Goal: Task Accomplishment & Management: Manage account settings

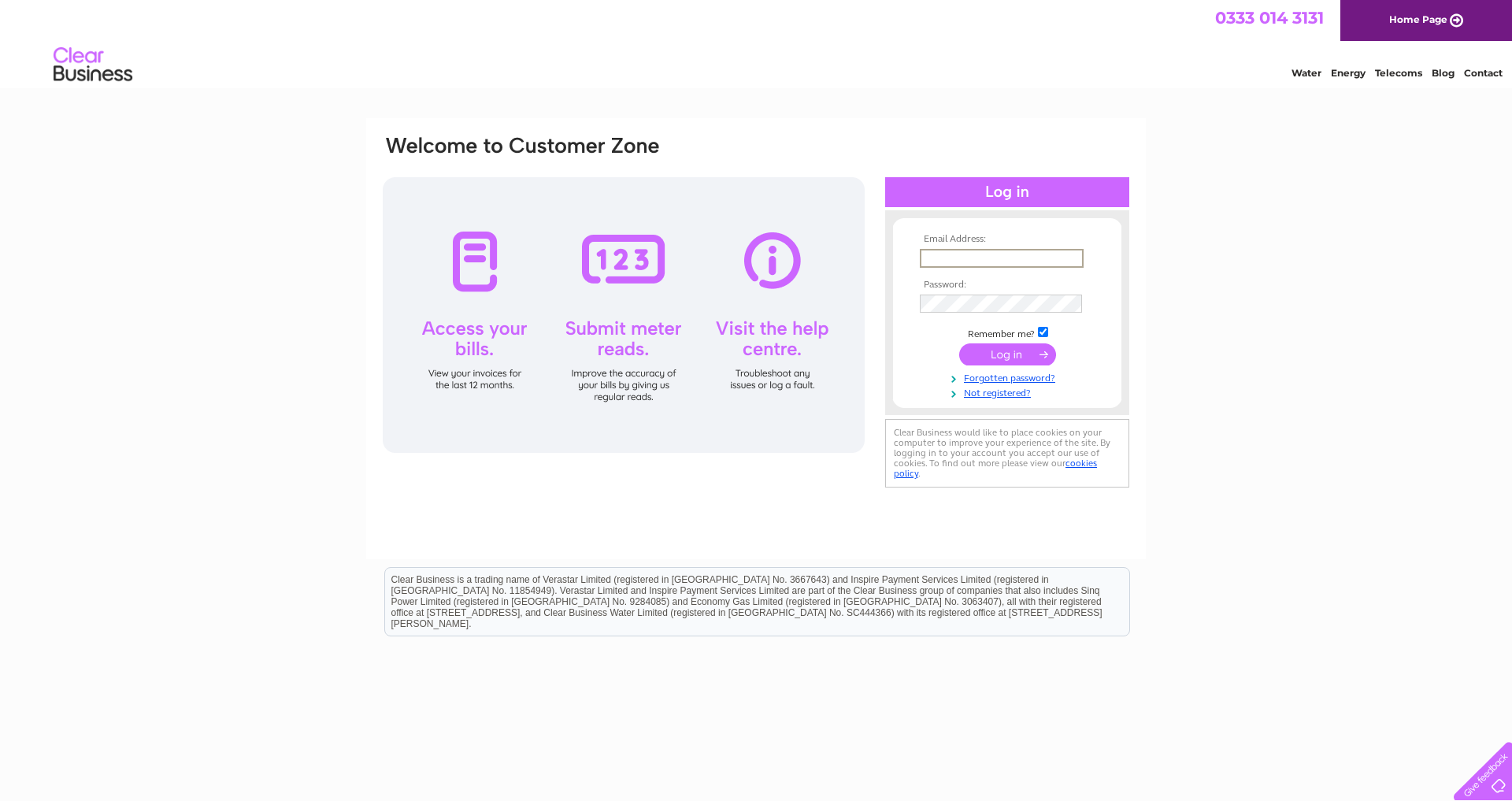
type input "jsr247ltd@gmail.com"
click at [1001, 360] on input "submit" at bounding box center [1007, 352] width 97 height 22
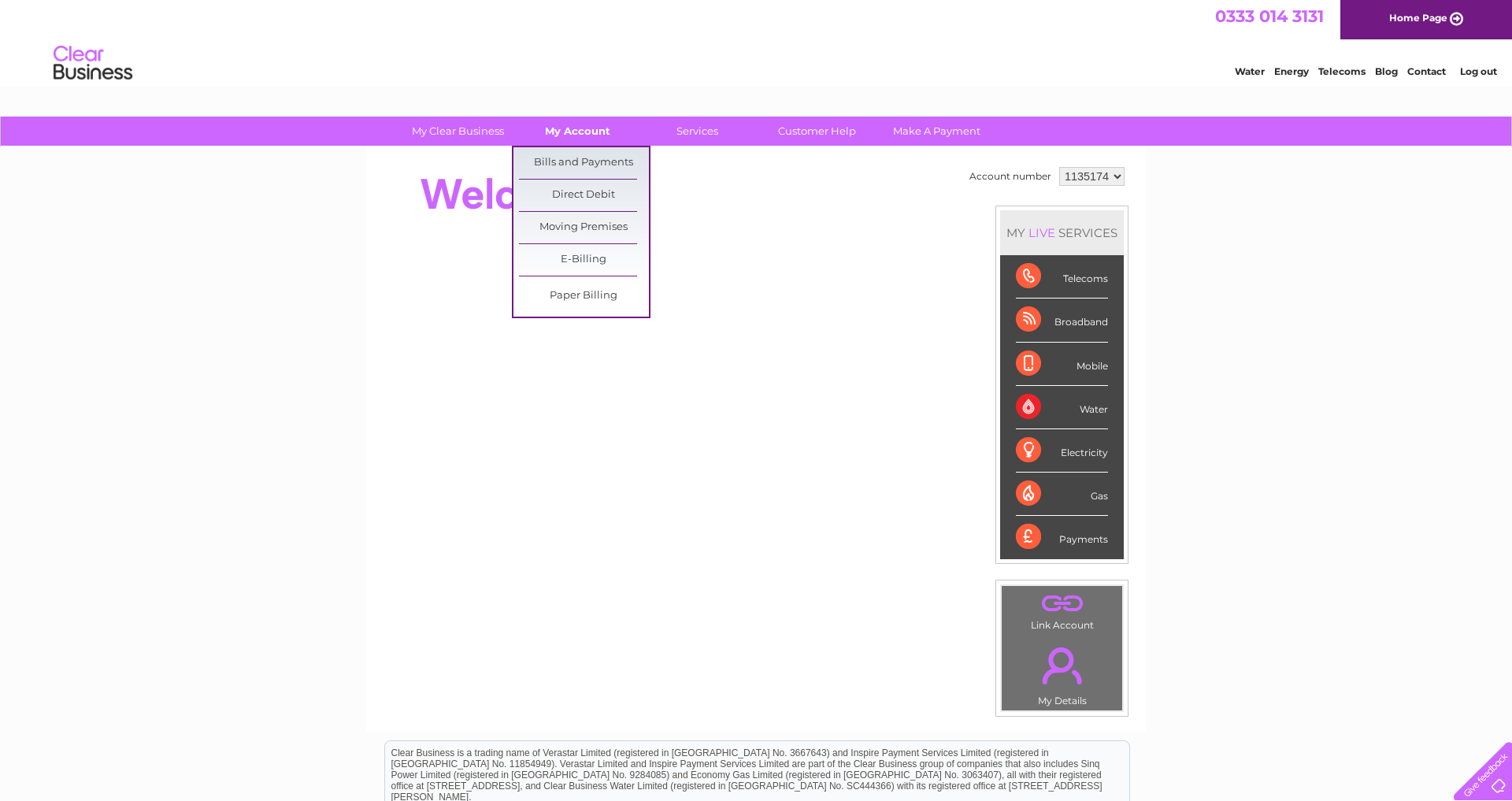
scroll to position [2, 0]
click at [556, 160] on link "Bills and Payments" at bounding box center [584, 163] width 130 height 32
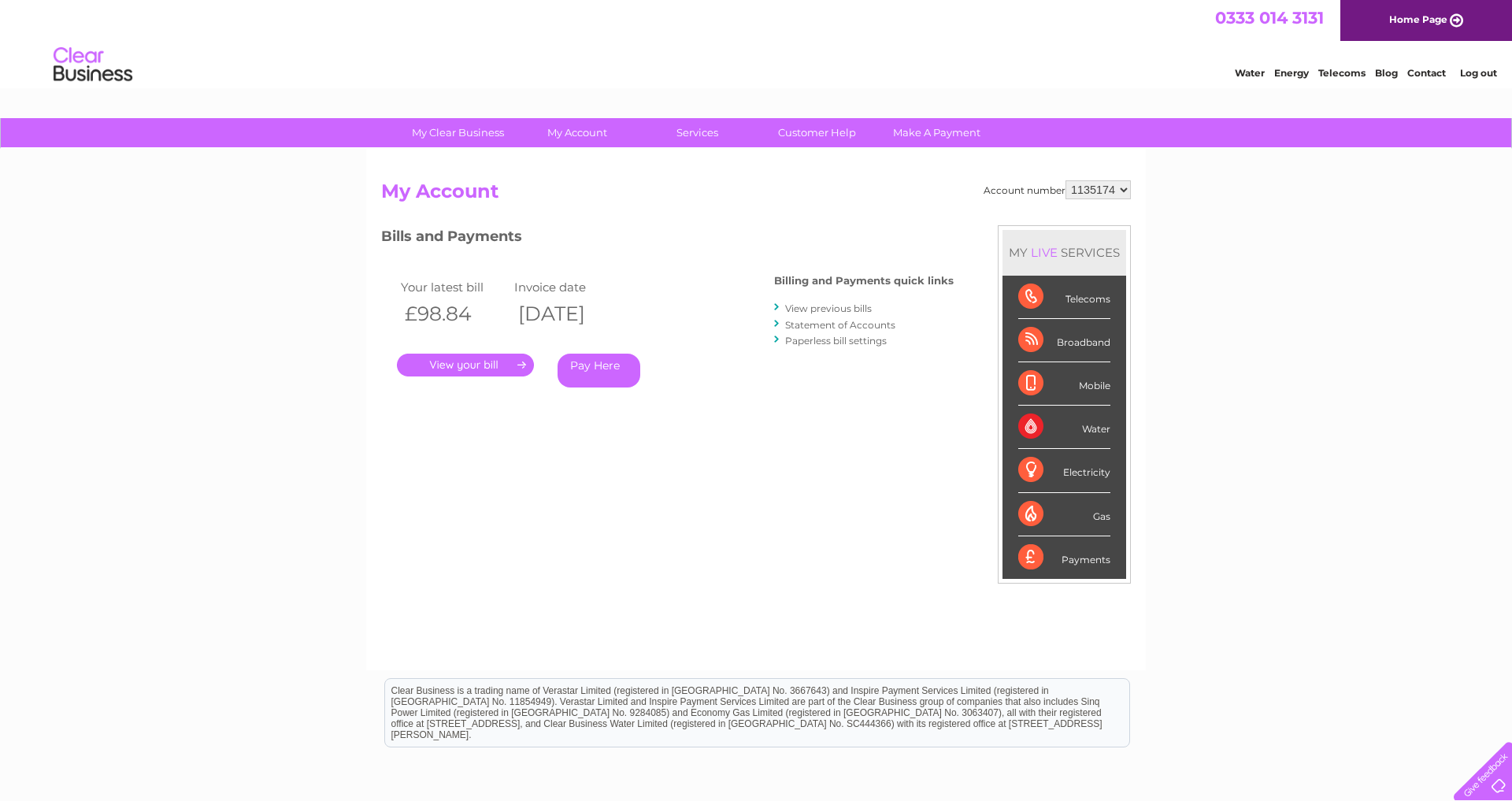
click at [475, 366] on link "." at bounding box center [464, 365] width 137 height 23
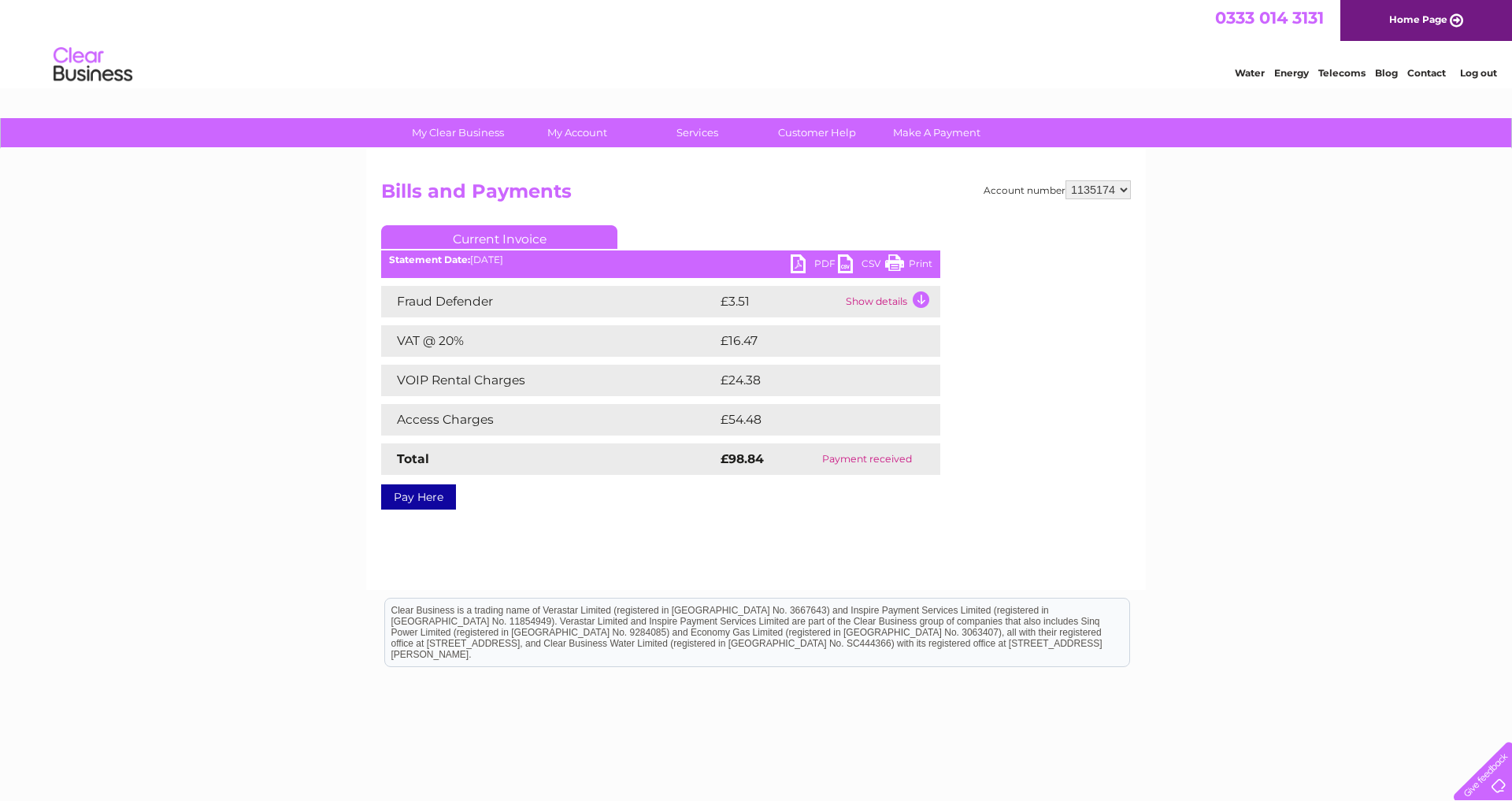
scroll to position [0, 1]
click at [917, 299] on td "Show details" at bounding box center [891, 301] width 99 height 32
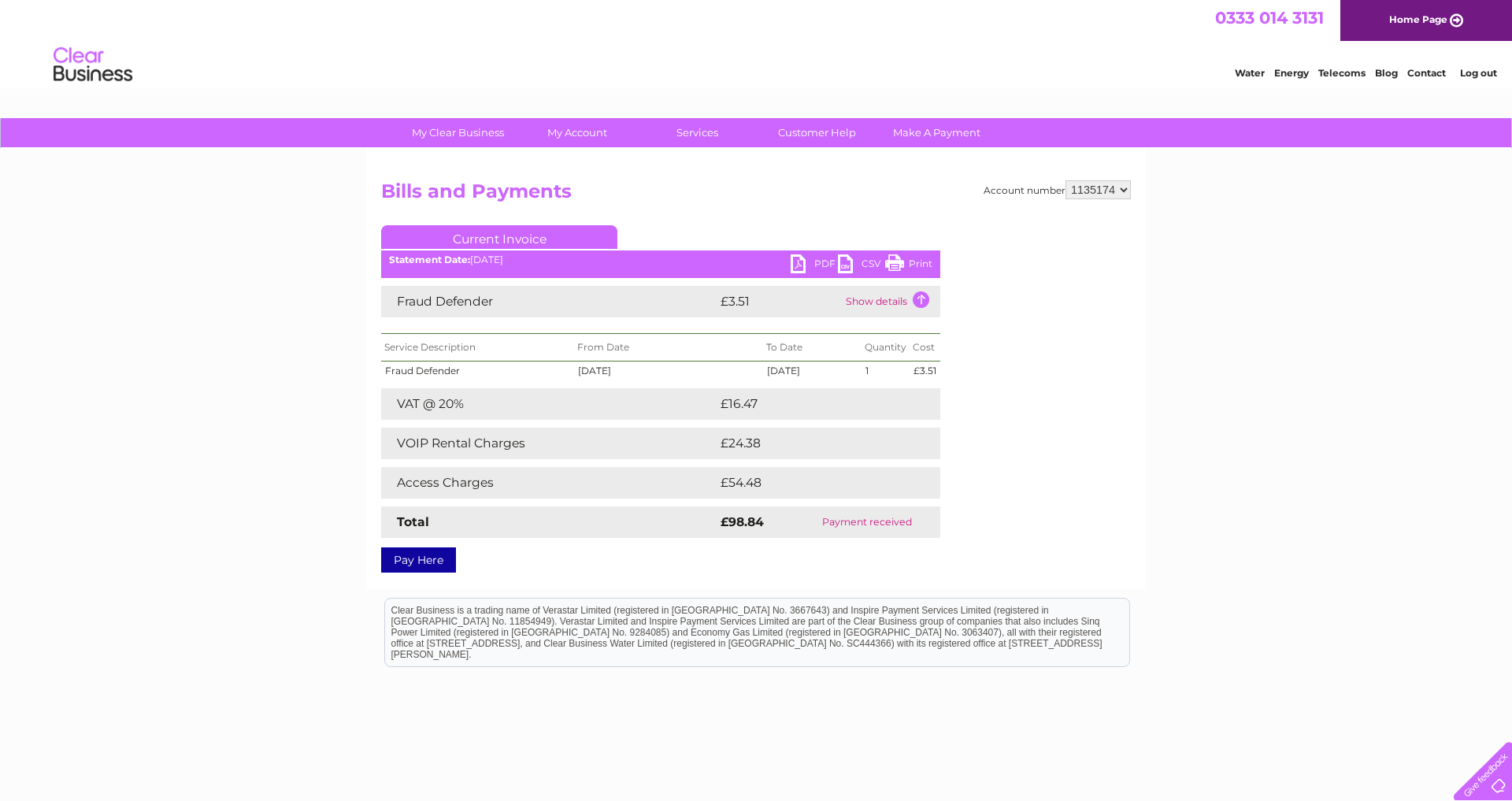
scroll to position [0, 0]
click at [808, 260] on link "PDF" at bounding box center [814, 265] width 47 height 23
click at [923, 301] on td "Show details" at bounding box center [891, 301] width 99 height 32
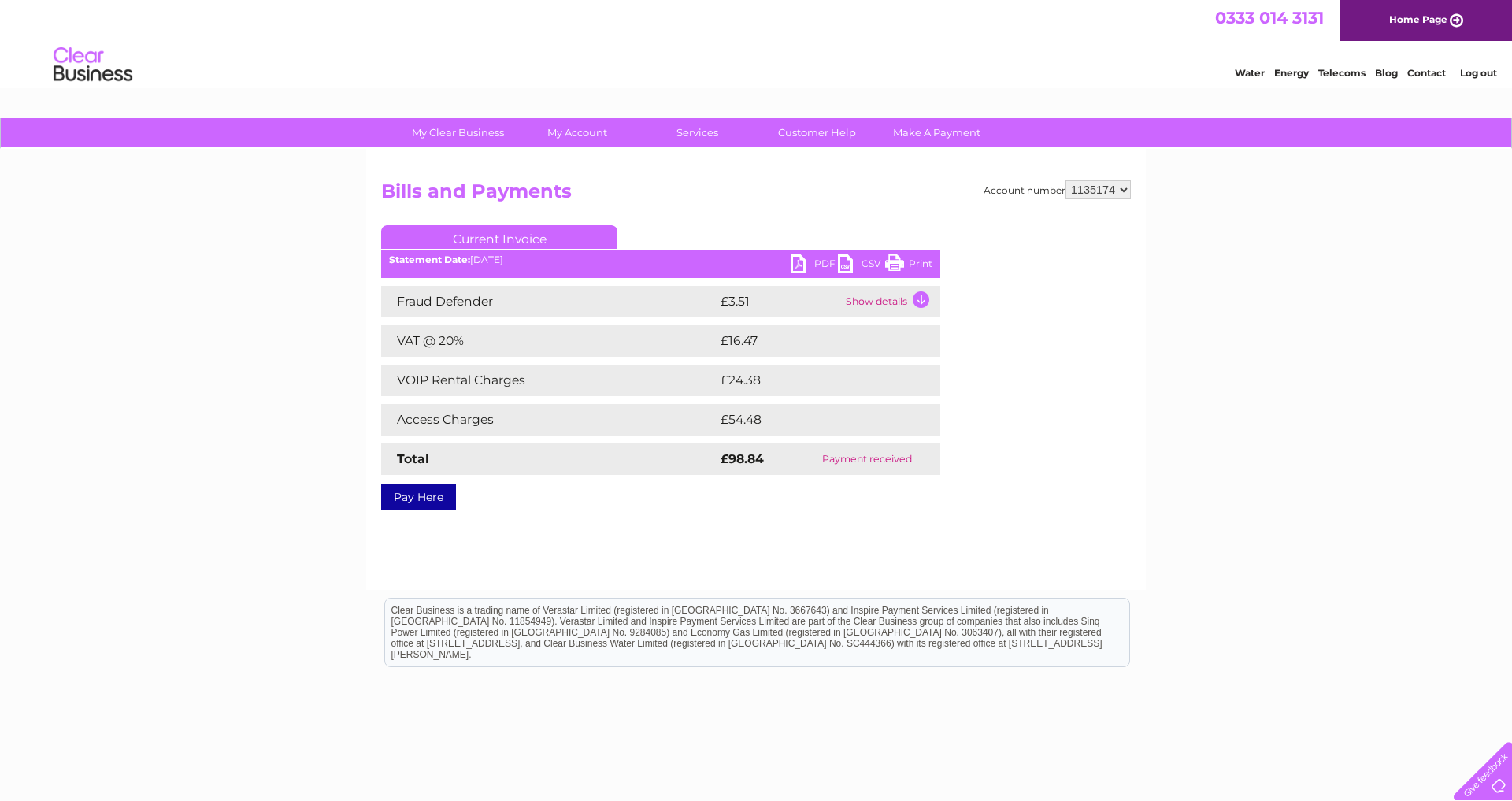
scroll to position [0, 0]
click at [795, 266] on link "PDF" at bounding box center [814, 265] width 47 height 23
click at [403, 261] on b "Statement Date:" at bounding box center [430, 259] width 81 height 12
click at [414, 180] on h2 "Bills and Payments" at bounding box center [756, 195] width 750 height 30
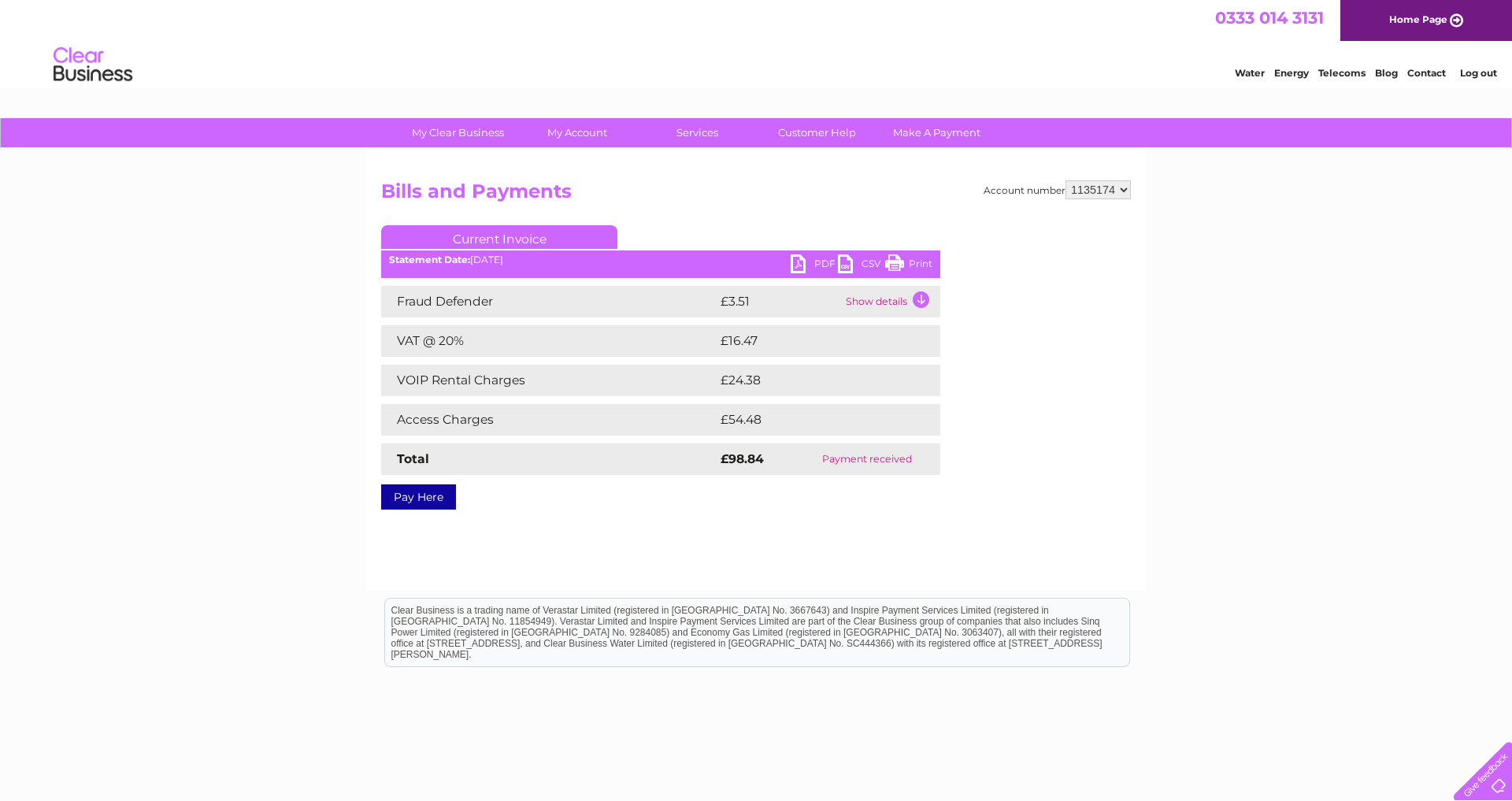
click at [916, 298] on td "Show details" at bounding box center [891, 301] width 99 height 32
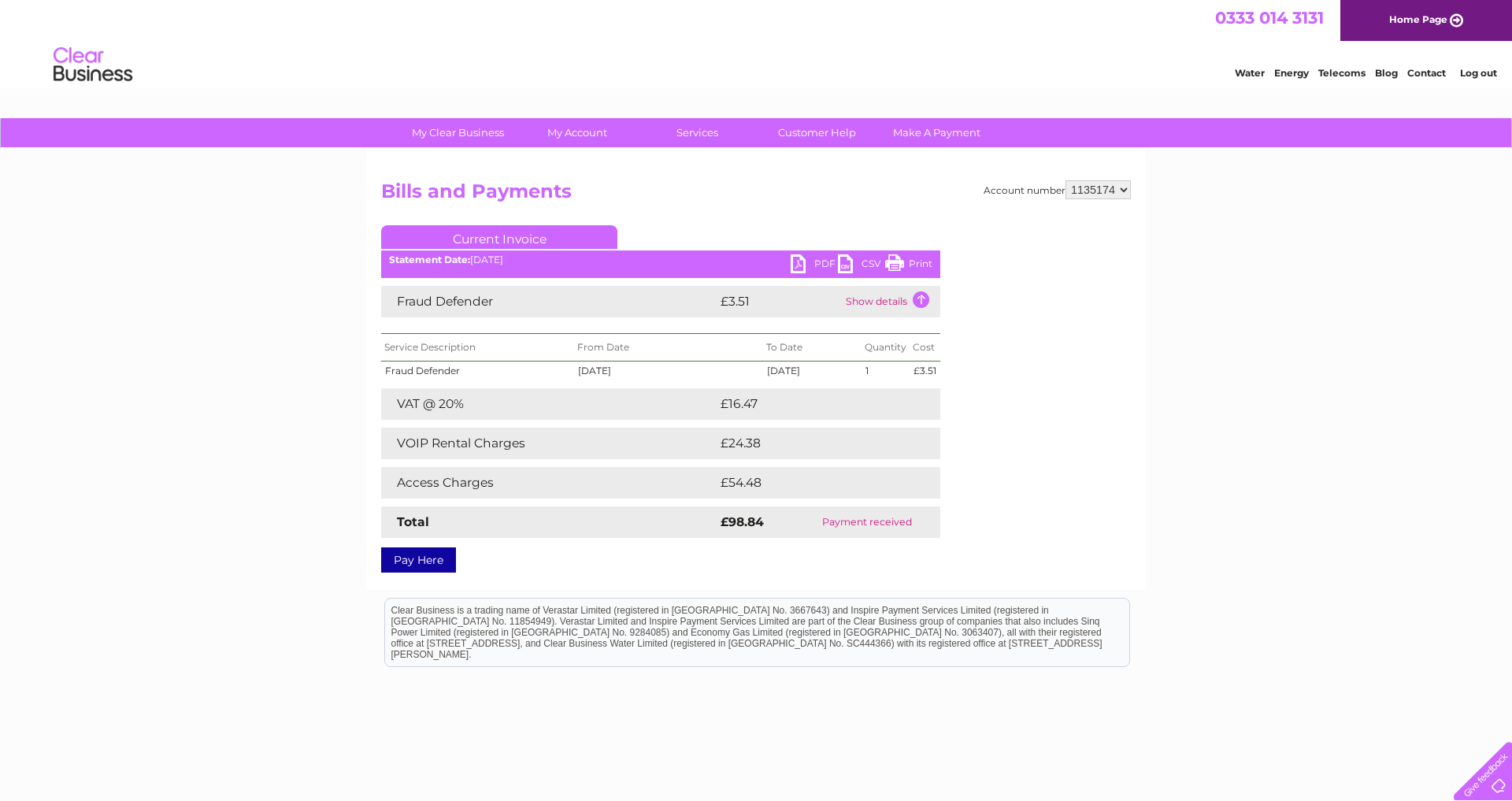
scroll to position [0, 0]
click at [390, 350] on th "Service Description" at bounding box center [477, 348] width 193 height 27
click at [281, 237] on div "My Clear Business Login Details My Details My Preferences Link Account My Accou…" at bounding box center [756, 488] width 1512 height 740
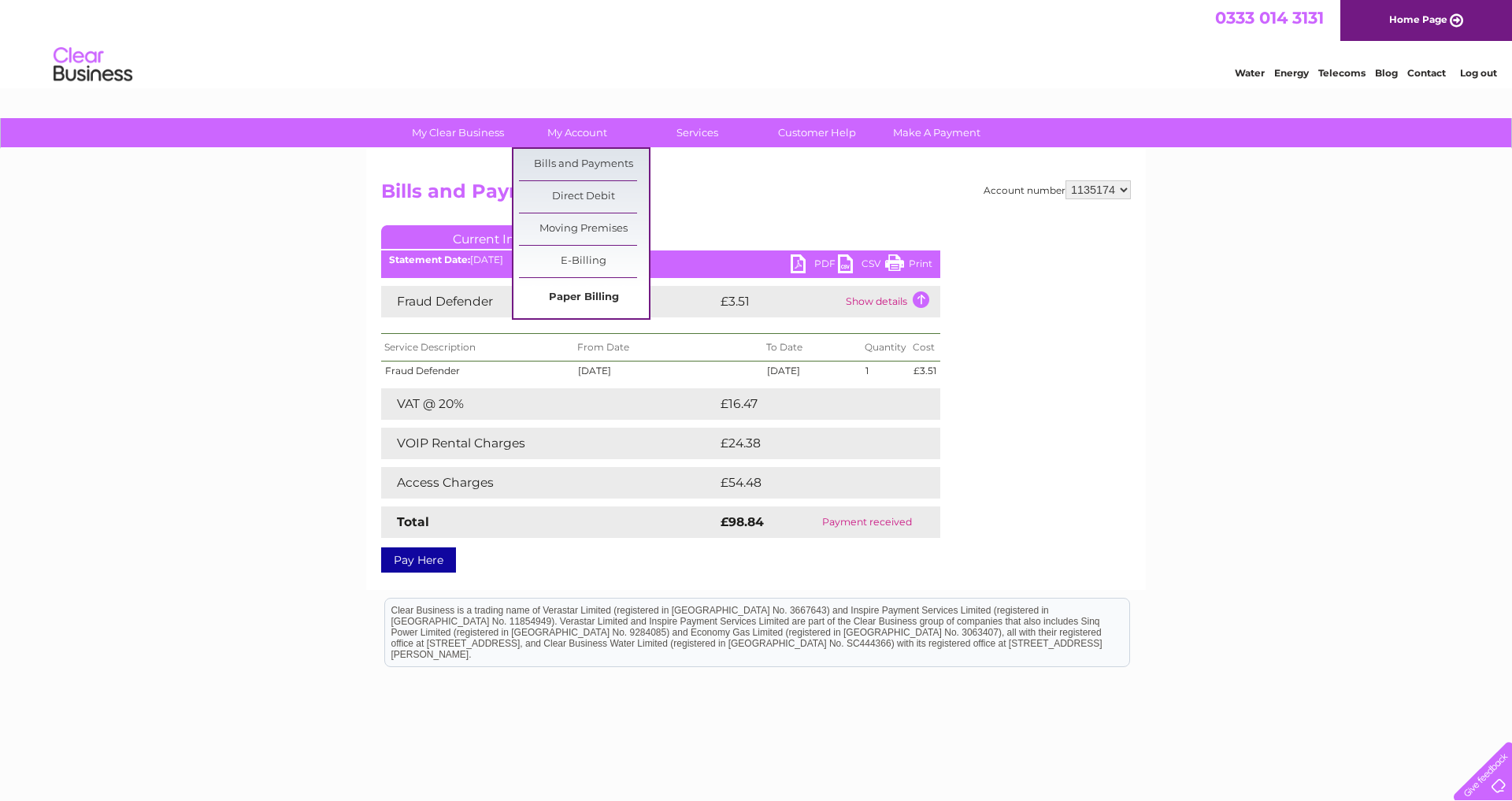
click at [585, 291] on link "Paper Billing" at bounding box center [584, 297] width 130 height 32
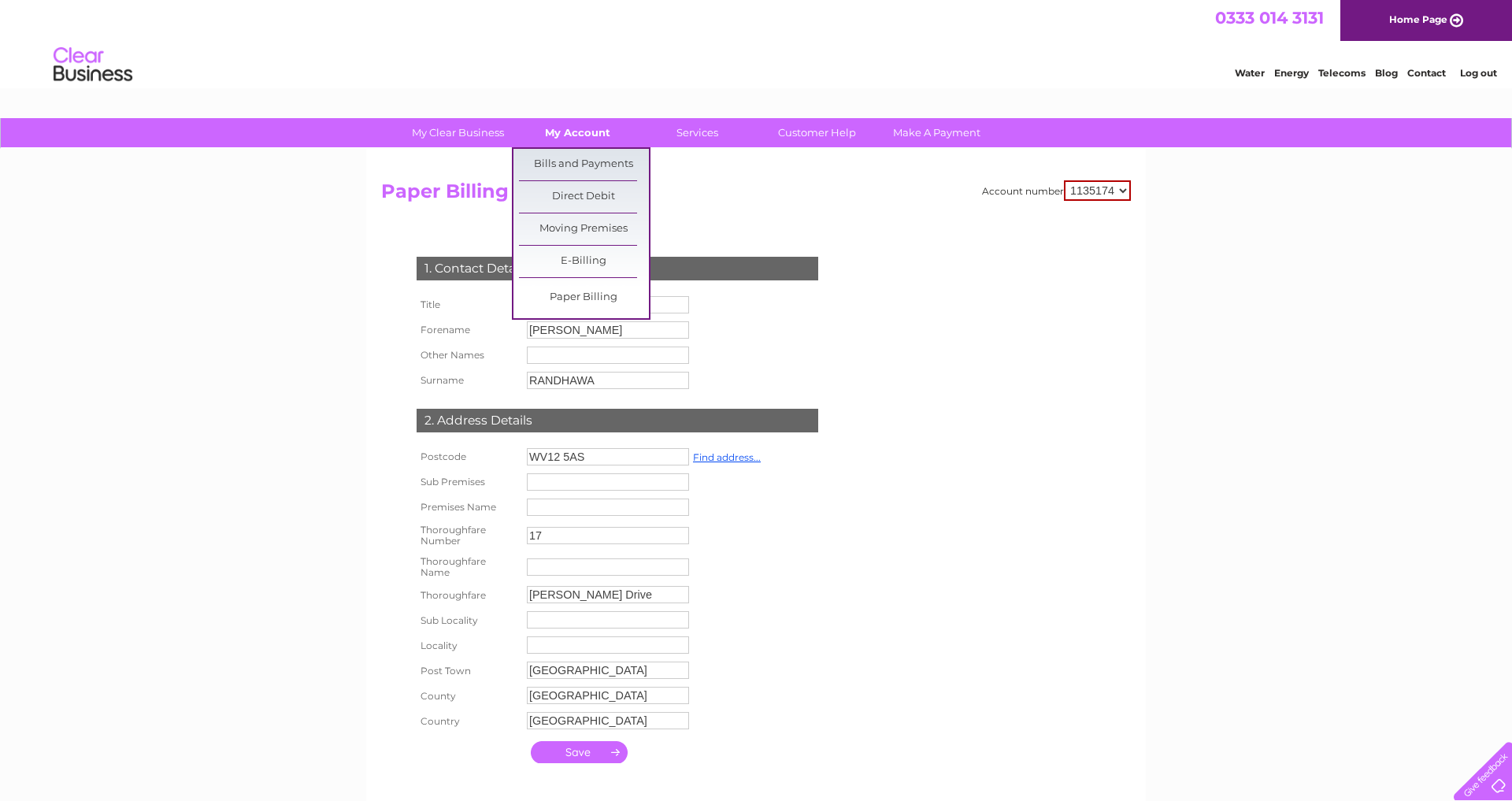
click at [560, 129] on link "My Account" at bounding box center [578, 132] width 130 height 29
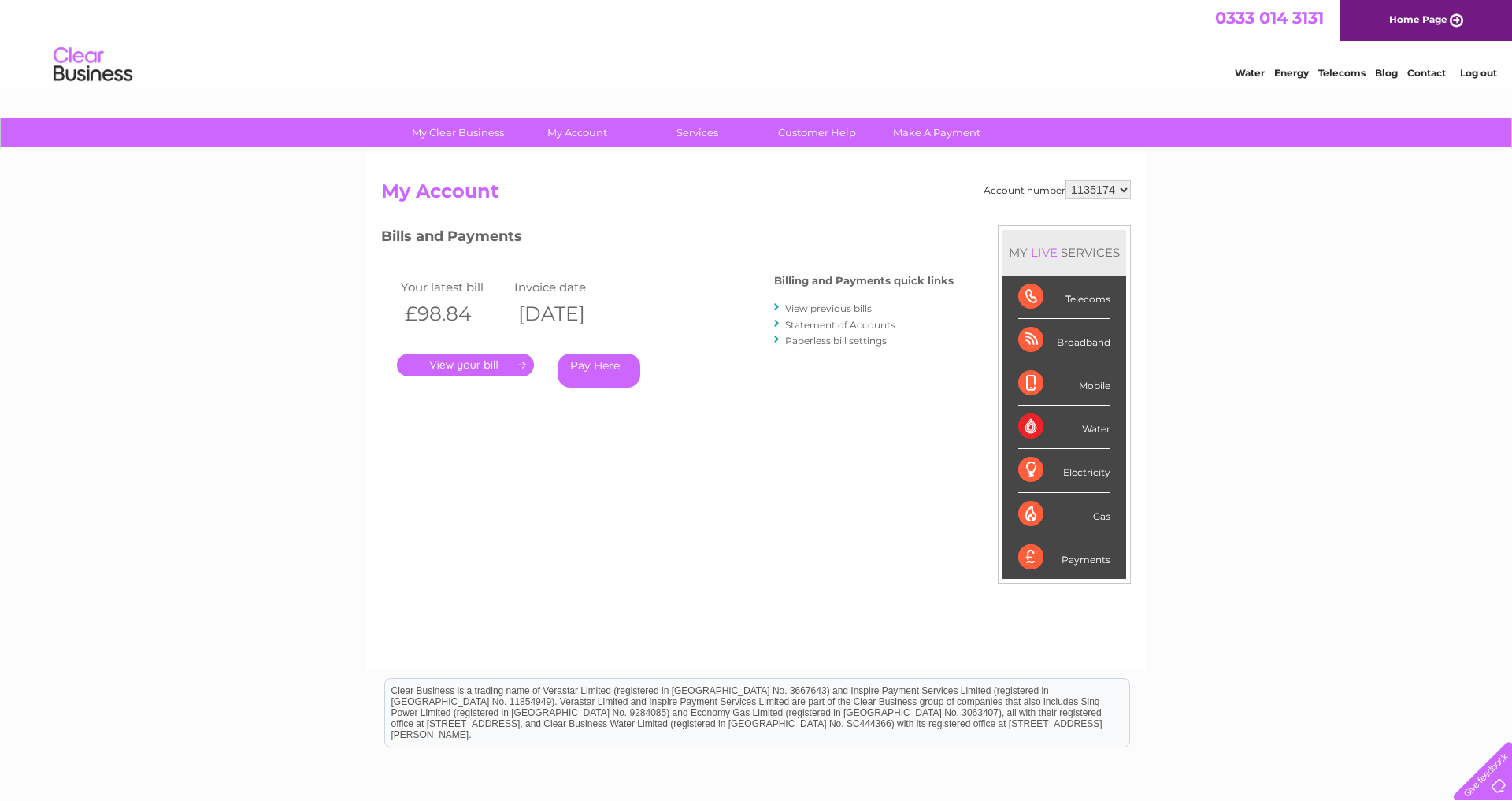
click at [780, 320] on div at bounding box center [778, 324] width 7 height 15
click at [837, 307] on link "View previous bills" at bounding box center [828, 308] width 87 height 12
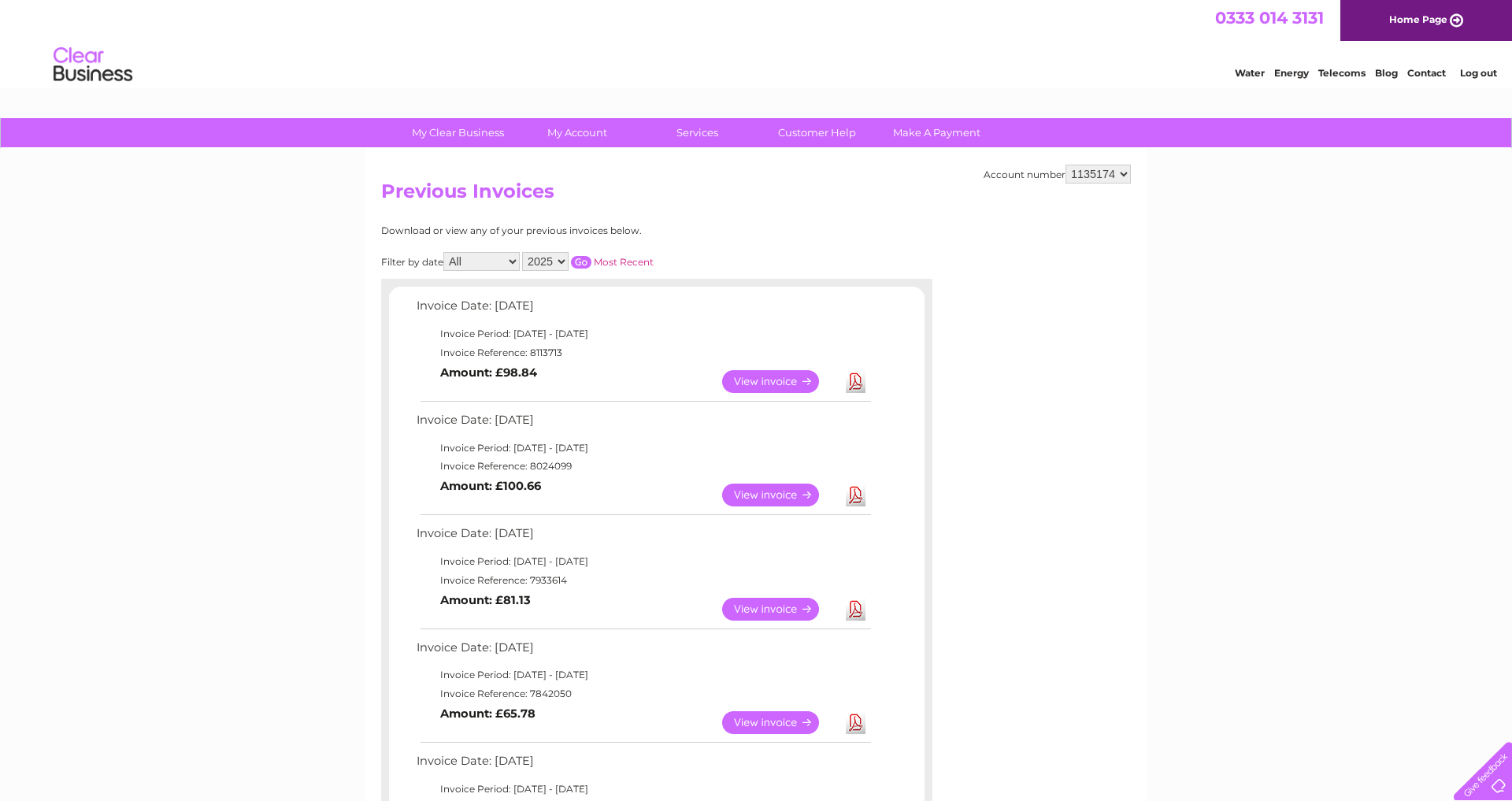
click at [763, 609] on link "View" at bounding box center [780, 608] width 116 height 23
click at [754, 490] on link "View" at bounding box center [780, 494] width 116 height 23
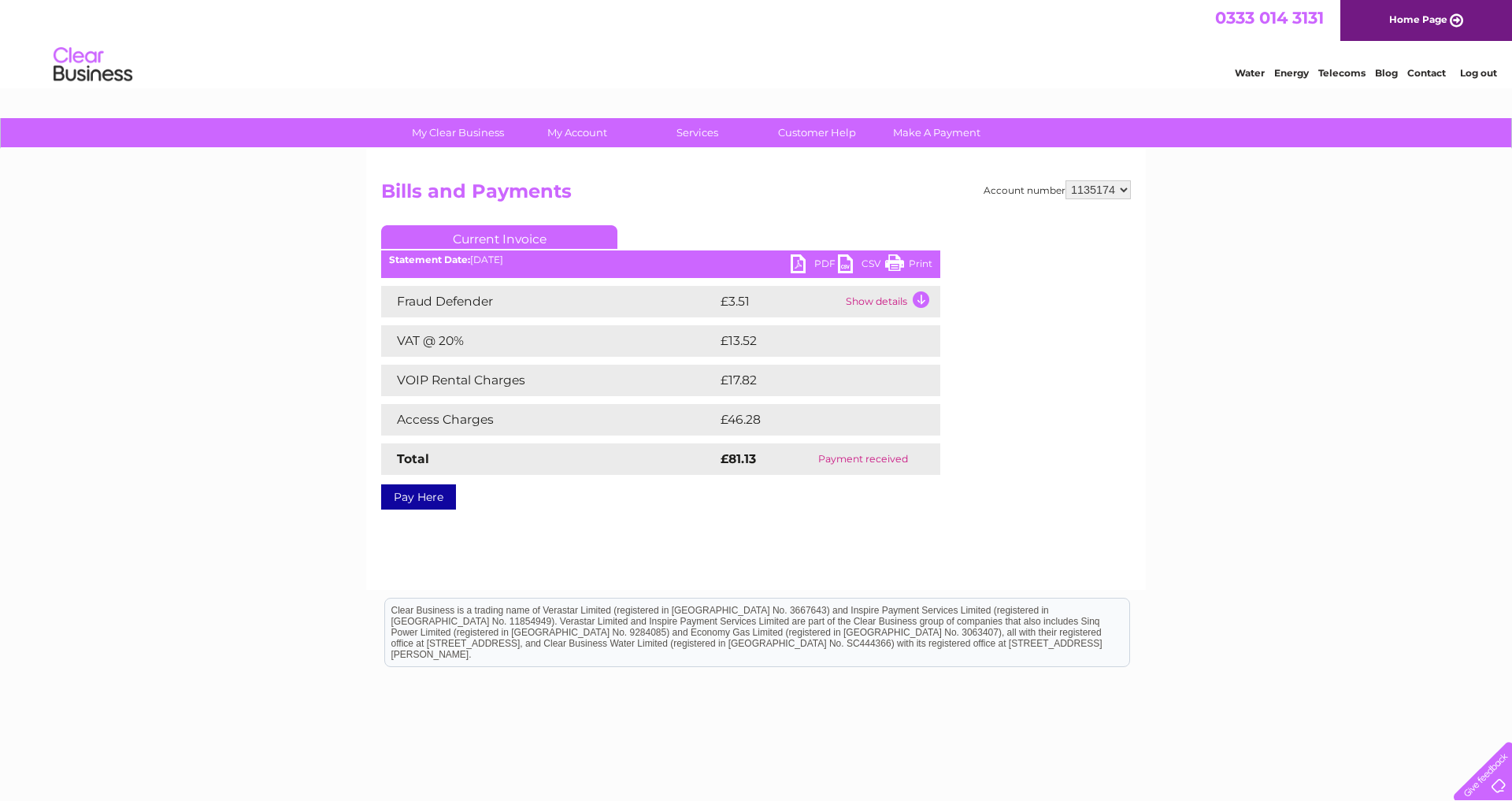
click at [799, 266] on link "PDF" at bounding box center [814, 265] width 47 height 23
click at [800, 263] on link "PDF" at bounding box center [814, 265] width 47 height 23
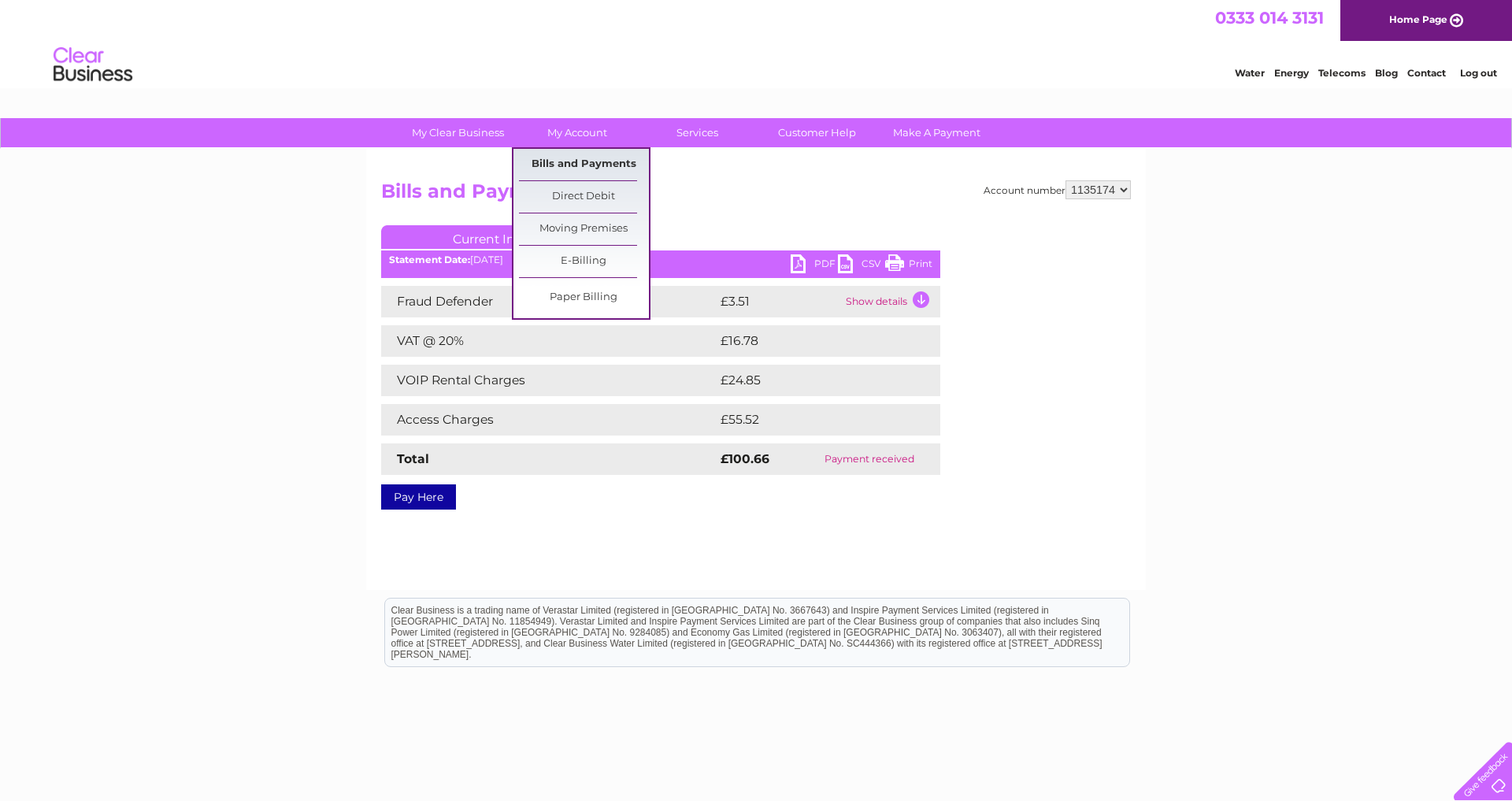
click at [569, 160] on link "Bills and Payments" at bounding box center [584, 164] width 130 height 32
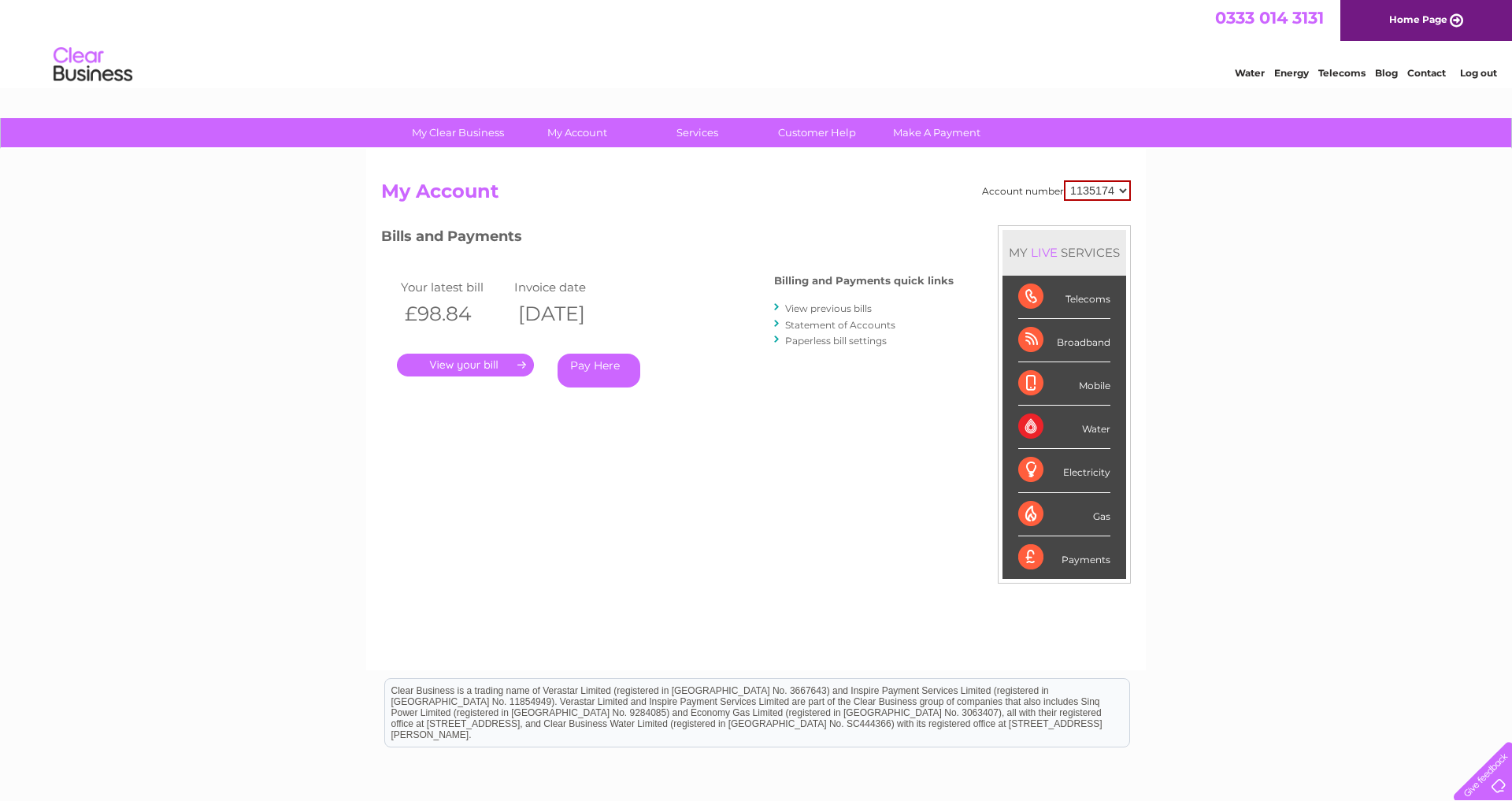
click at [814, 306] on link "View previous bills" at bounding box center [828, 308] width 87 height 12
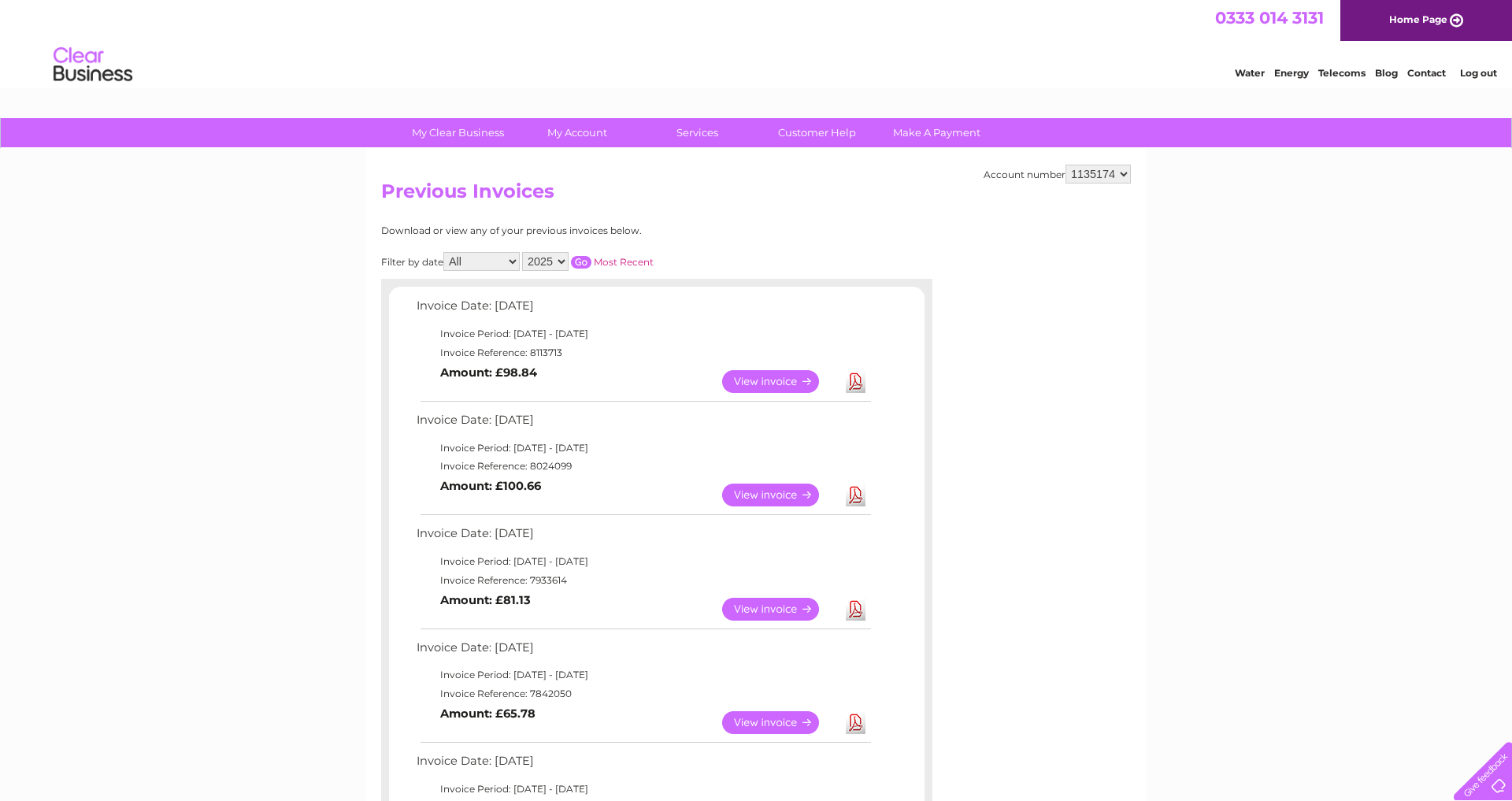
click at [769, 603] on link "View" at bounding box center [780, 608] width 116 height 23
click at [769, 489] on link "View" at bounding box center [780, 494] width 116 height 23
click at [777, 377] on link "View" at bounding box center [780, 381] width 116 height 23
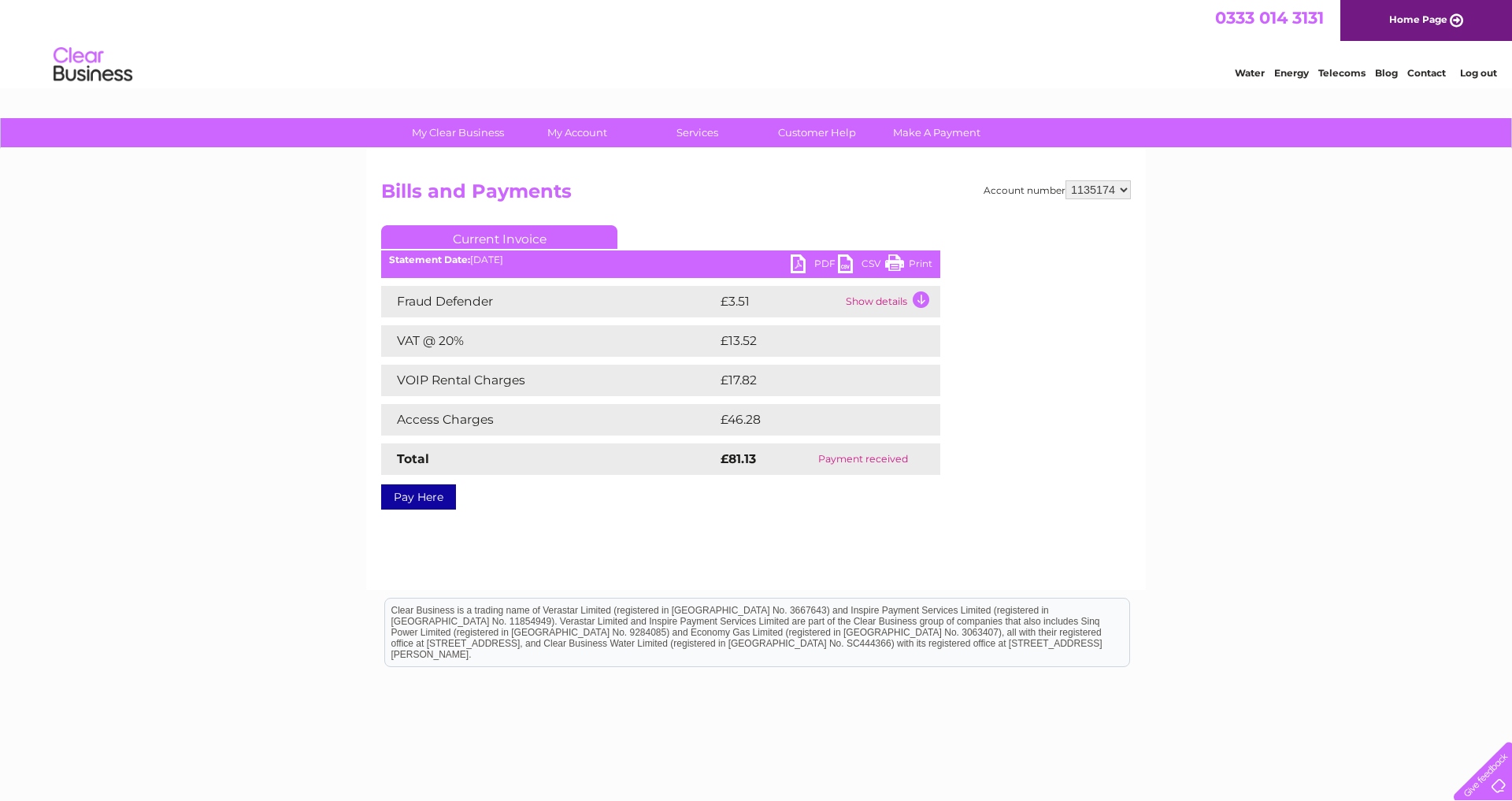
click at [800, 262] on link "PDF" at bounding box center [814, 265] width 47 height 23
click at [801, 265] on link "PDF" at bounding box center [814, 265] width 47 height 23
click at [799, 264] on link "PDF" at bounding box center [814, 265] width 47 height 23
